Goal: Task Accomplishment & Management: Manage account settings

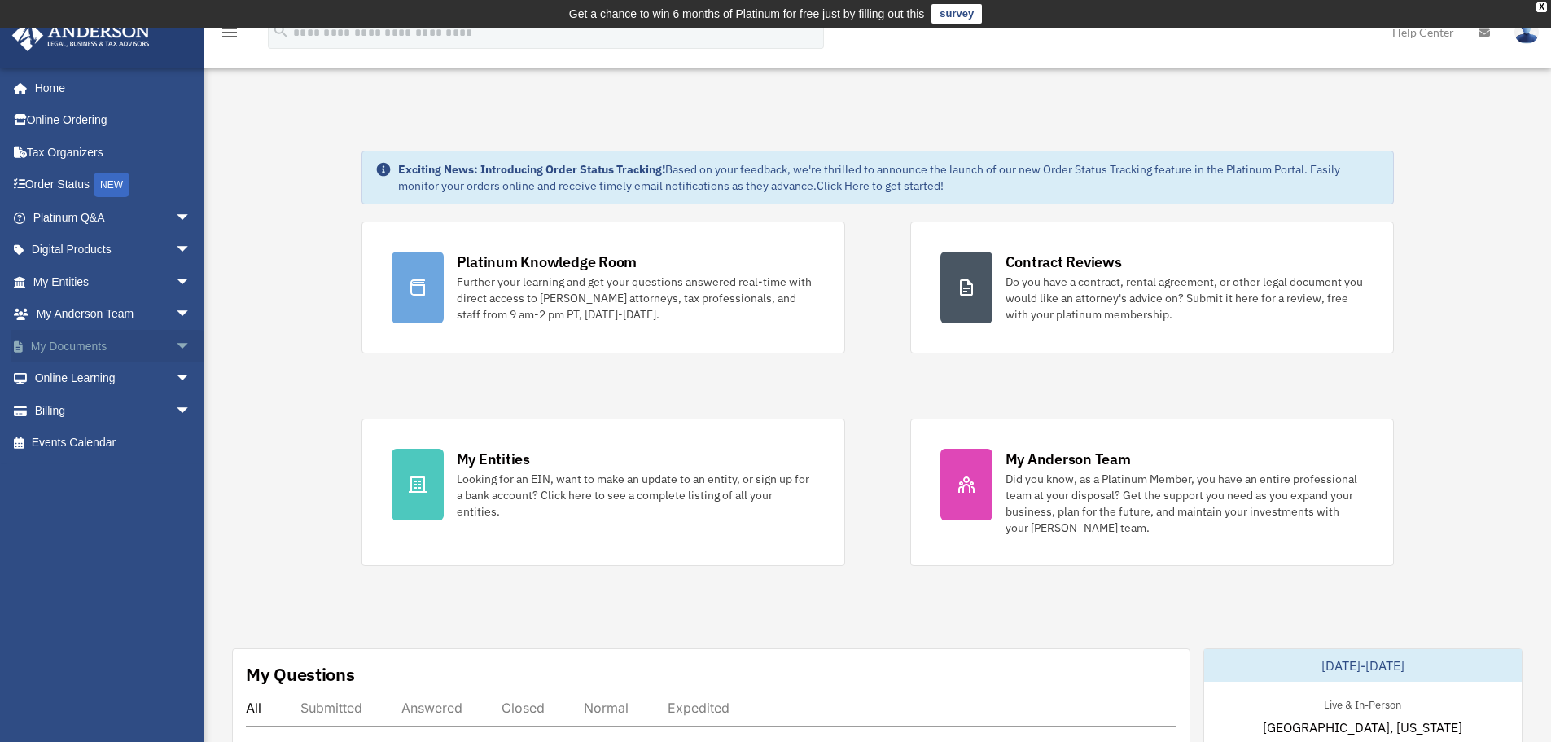
click at [72, 352] on link "My Documents arrow_drop_down" at bounding box center [113, 346] width 204 height 33
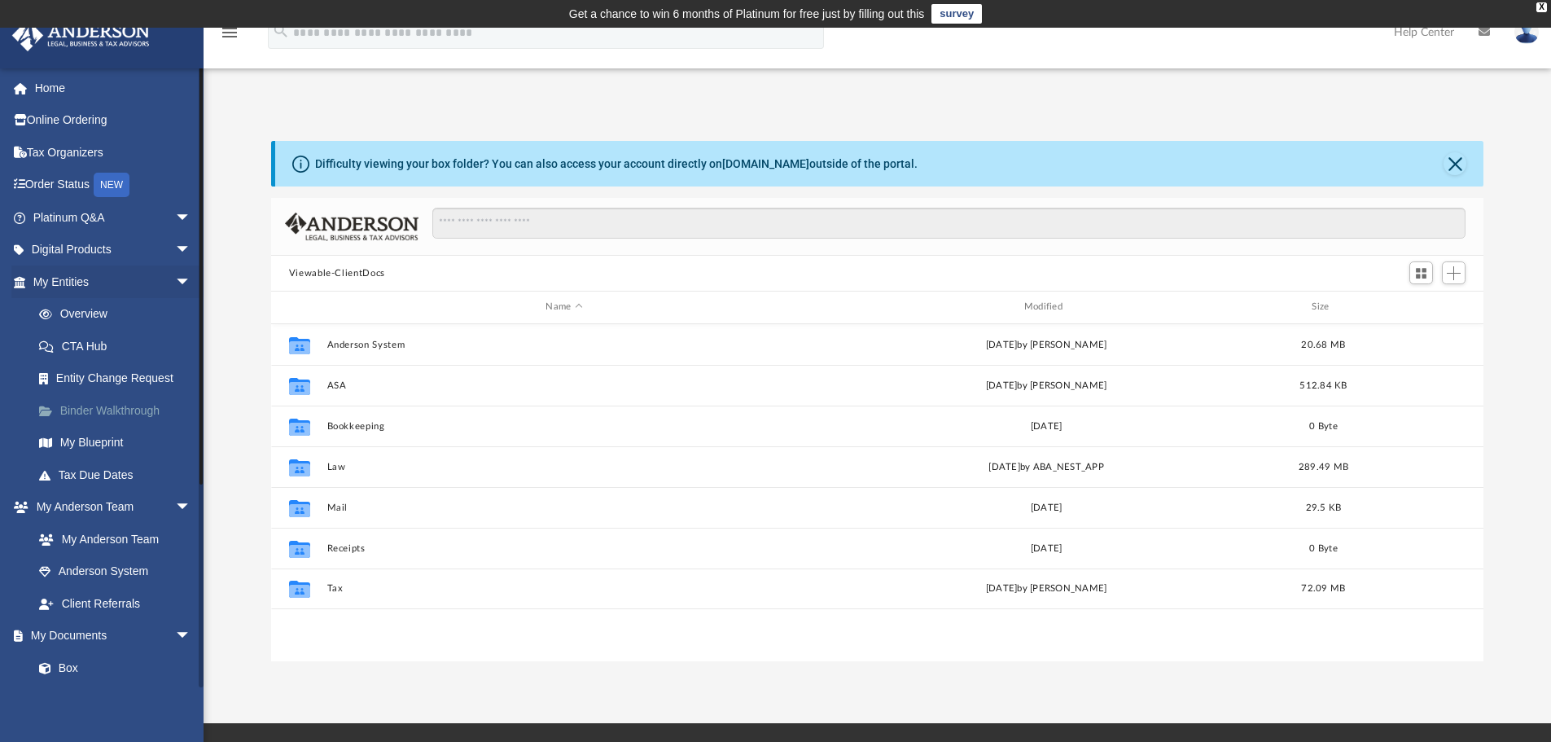
scroll to position [358, 1200]
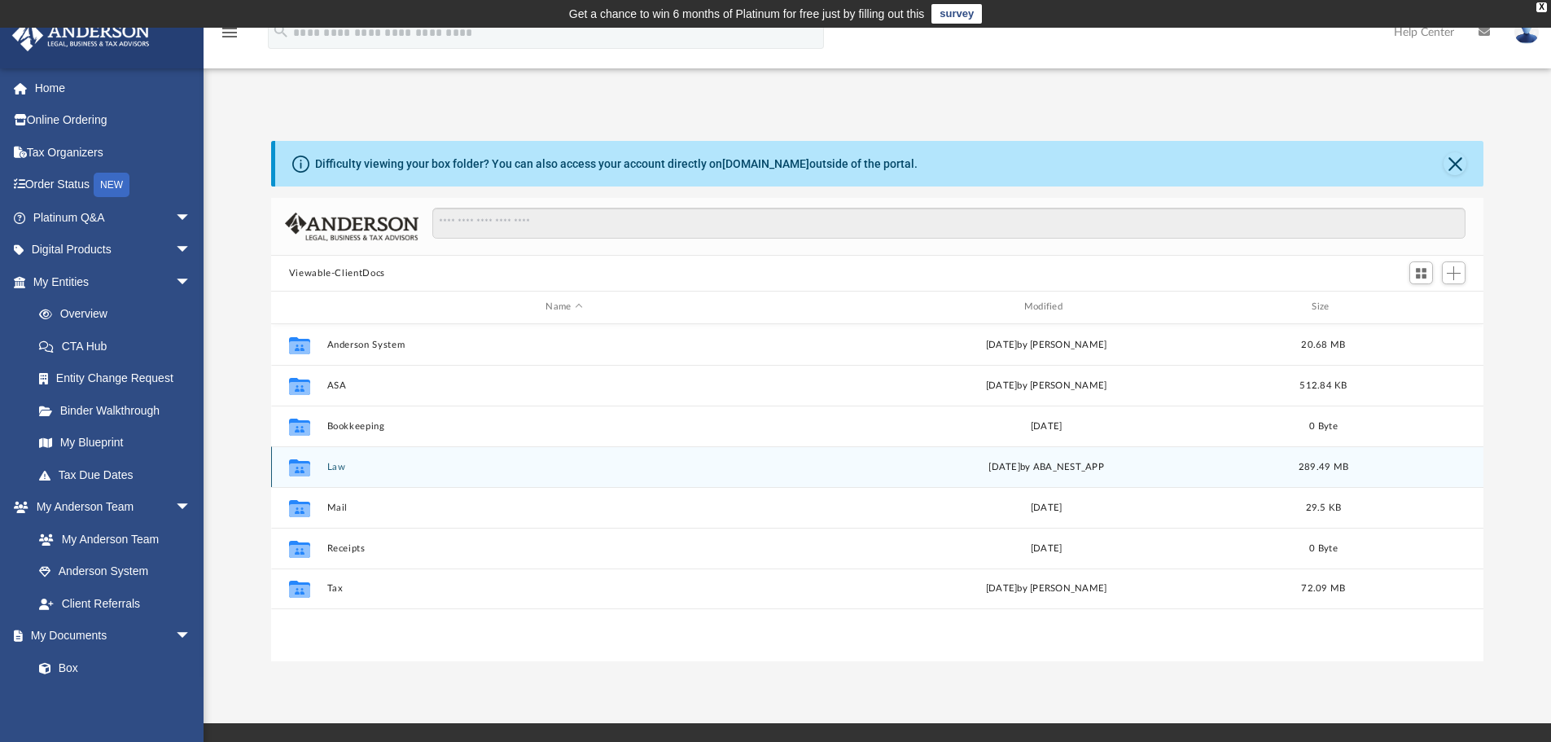
click at [344, 462] on button "Law" at bounding box center [563, 467] width 475 height 11
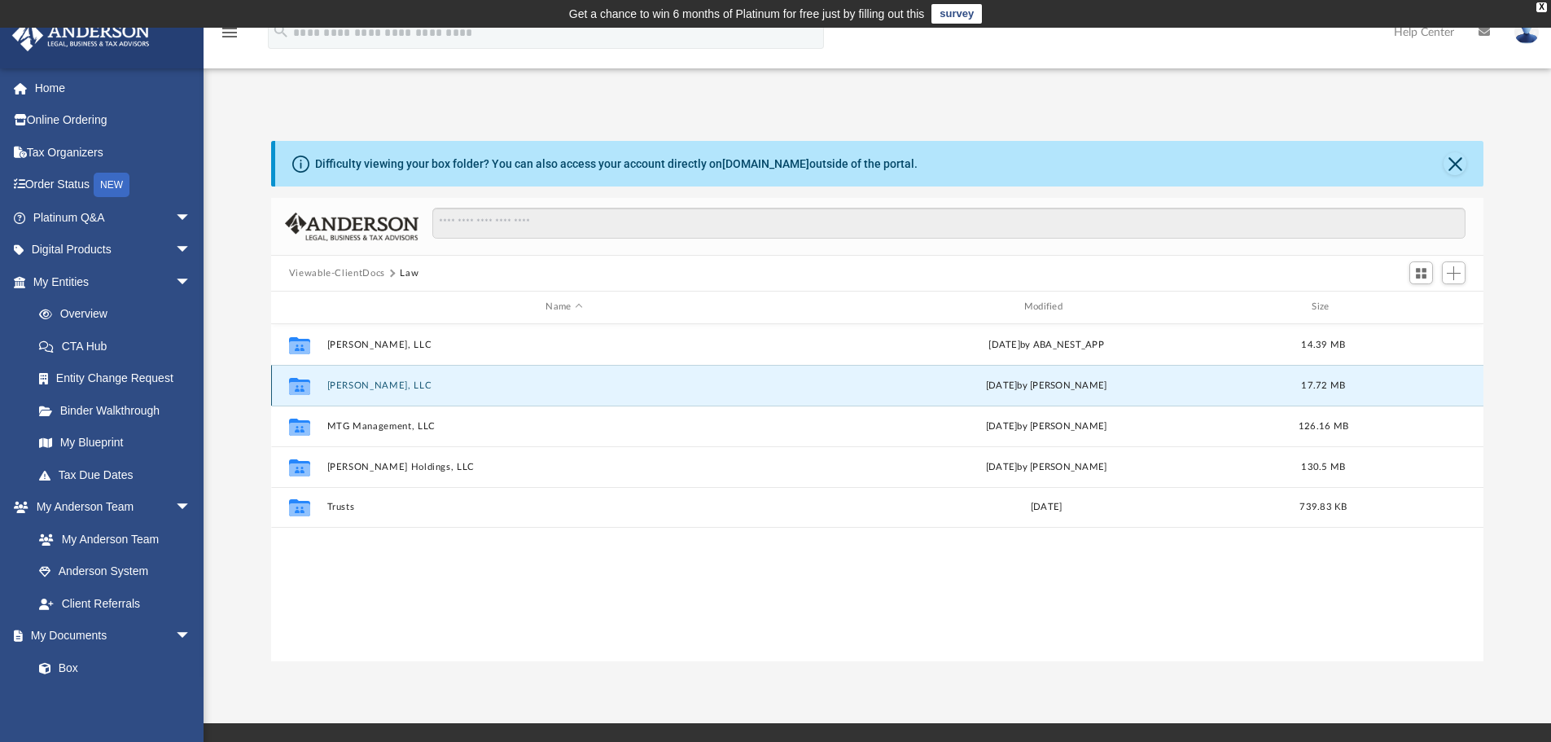
click at [357, 383] on button "[PERSON_NAME], LLC" at bounding box center [563, 385] width 475 height 11
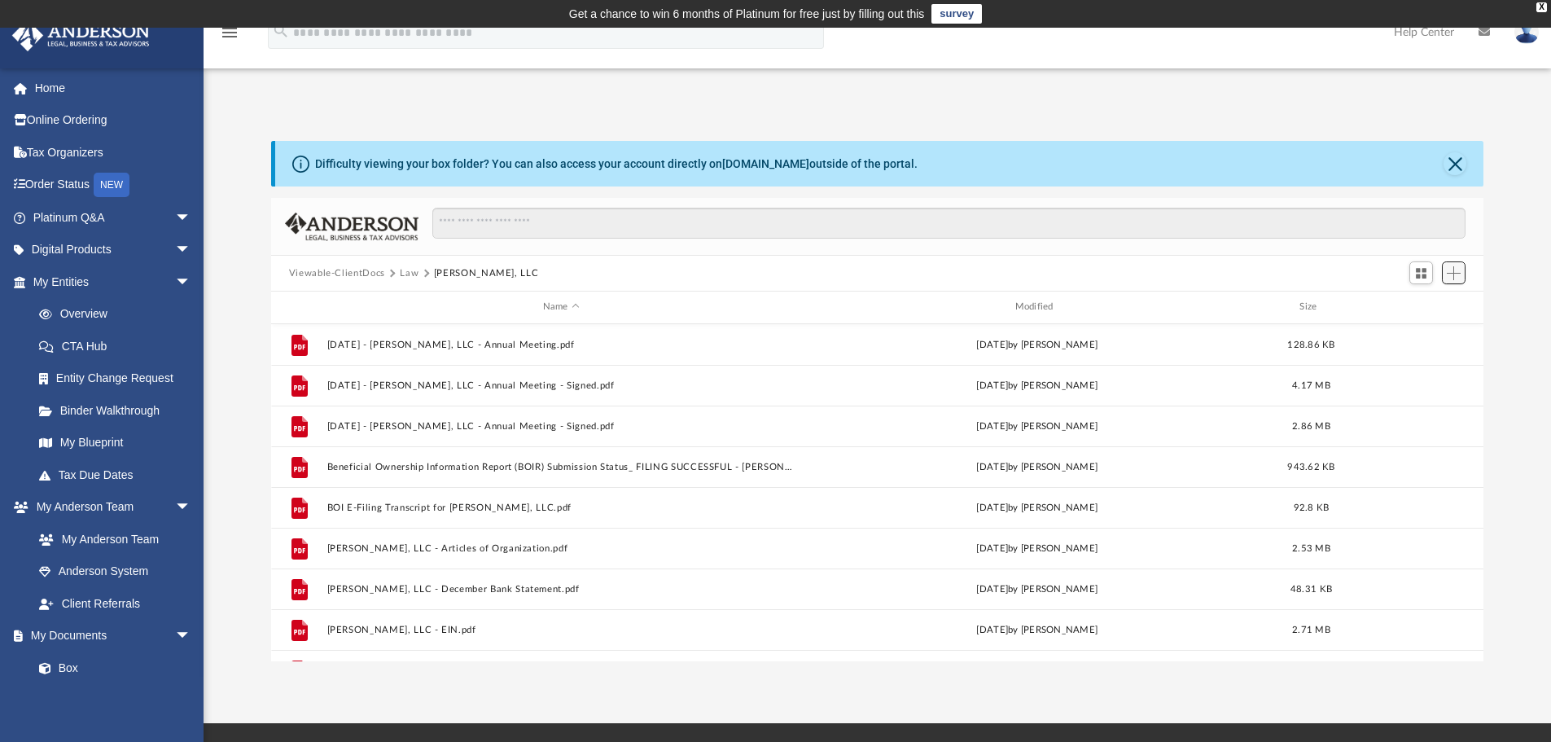
click at [1448, 266] on span "Add" at bounding box center [1453, 273] width 14 height 14
click at [1422, 305] on li "Upload" at bounding box center [1430, 305] width 52 height 17
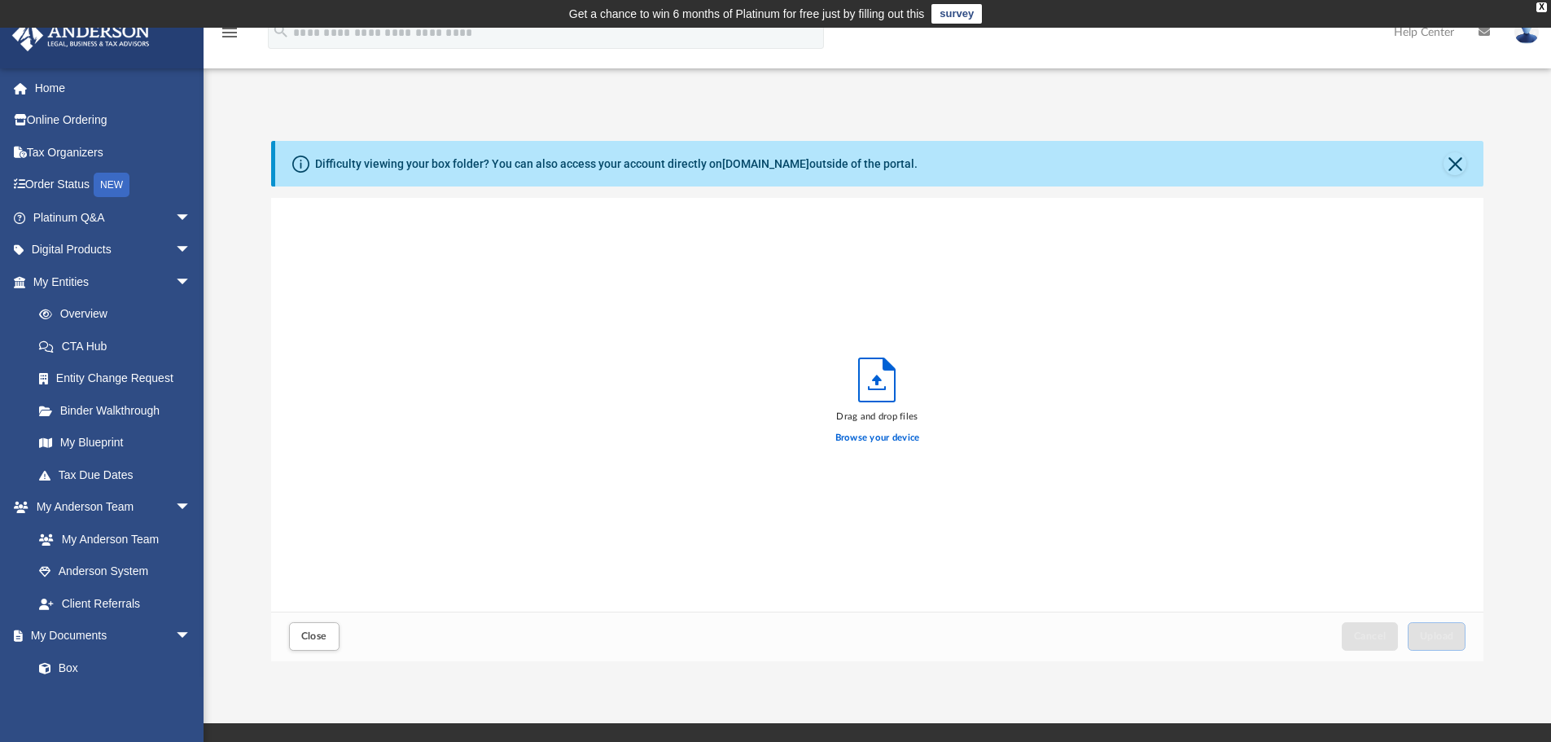
scroll to position [400, 1200]
click at [1424, 639] on span "Upload" at bounding box center [1437, 636] width 34 height 10
click at [315, 633] on span "Close" at bounding box center [314, 636] width 26 height 10
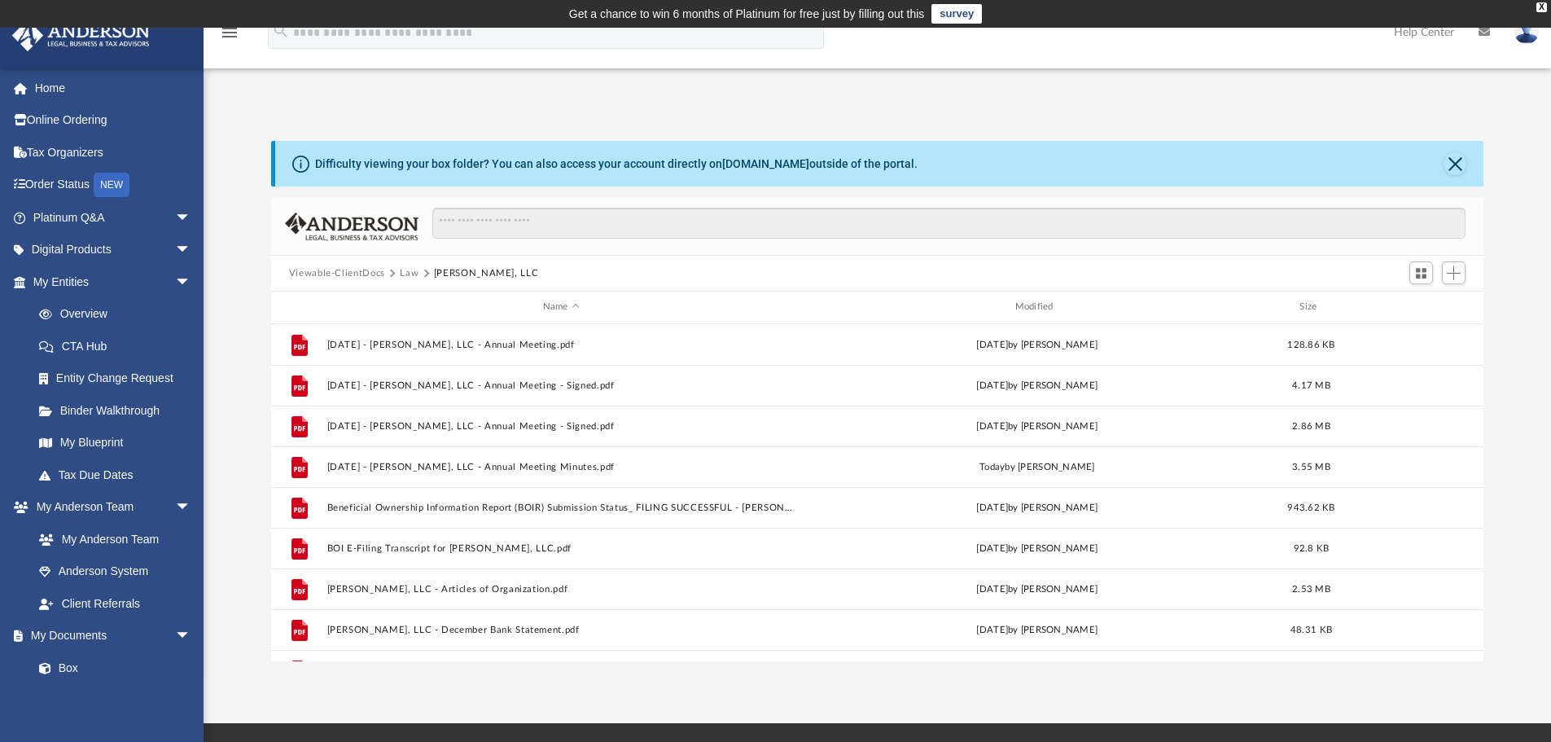
click at [1526, 34] on img at bounding box center [1526, 32] width 24 height 24
click at [1235, 144] on link "Logout" at bounding box center [1282, 141] width 163 height 33
